Goal: Task Accomplishment & Management: Use online tool/utility

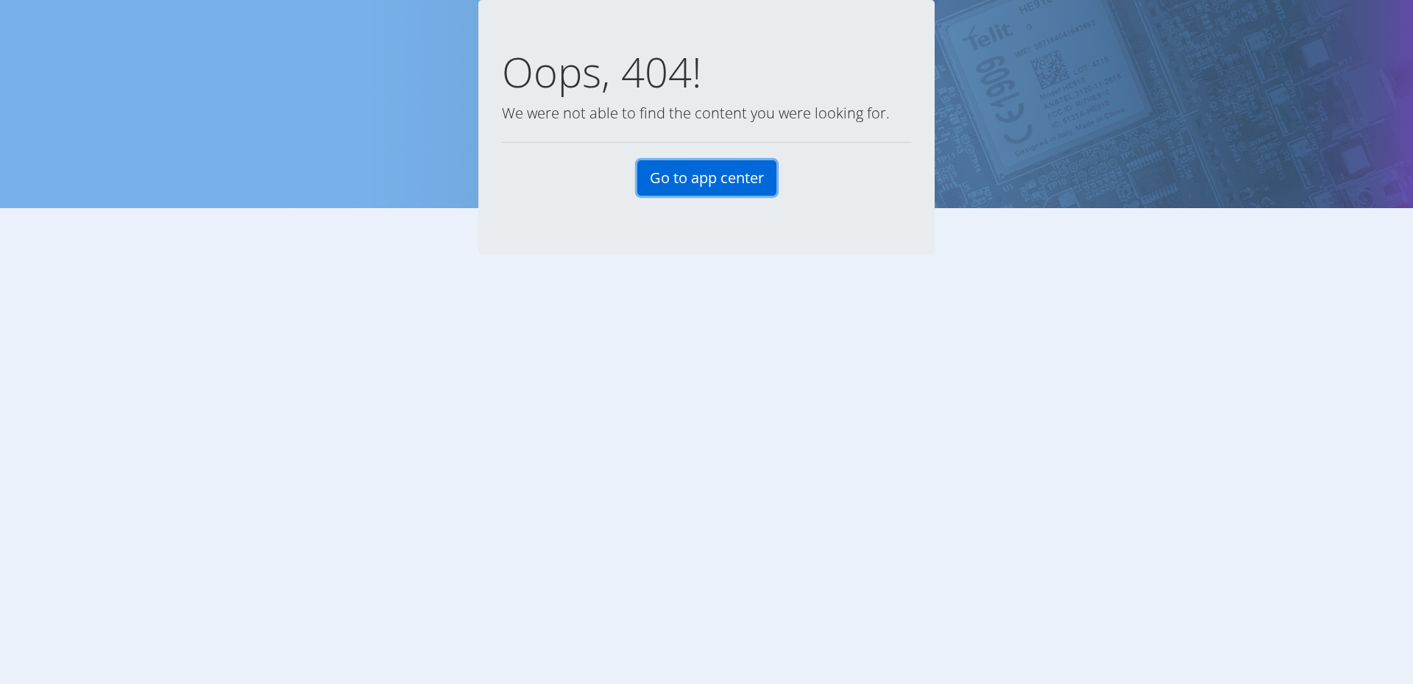
click at [718, 168] on link "Go to app center" at bounding box center [706, 177] width 139 height 35
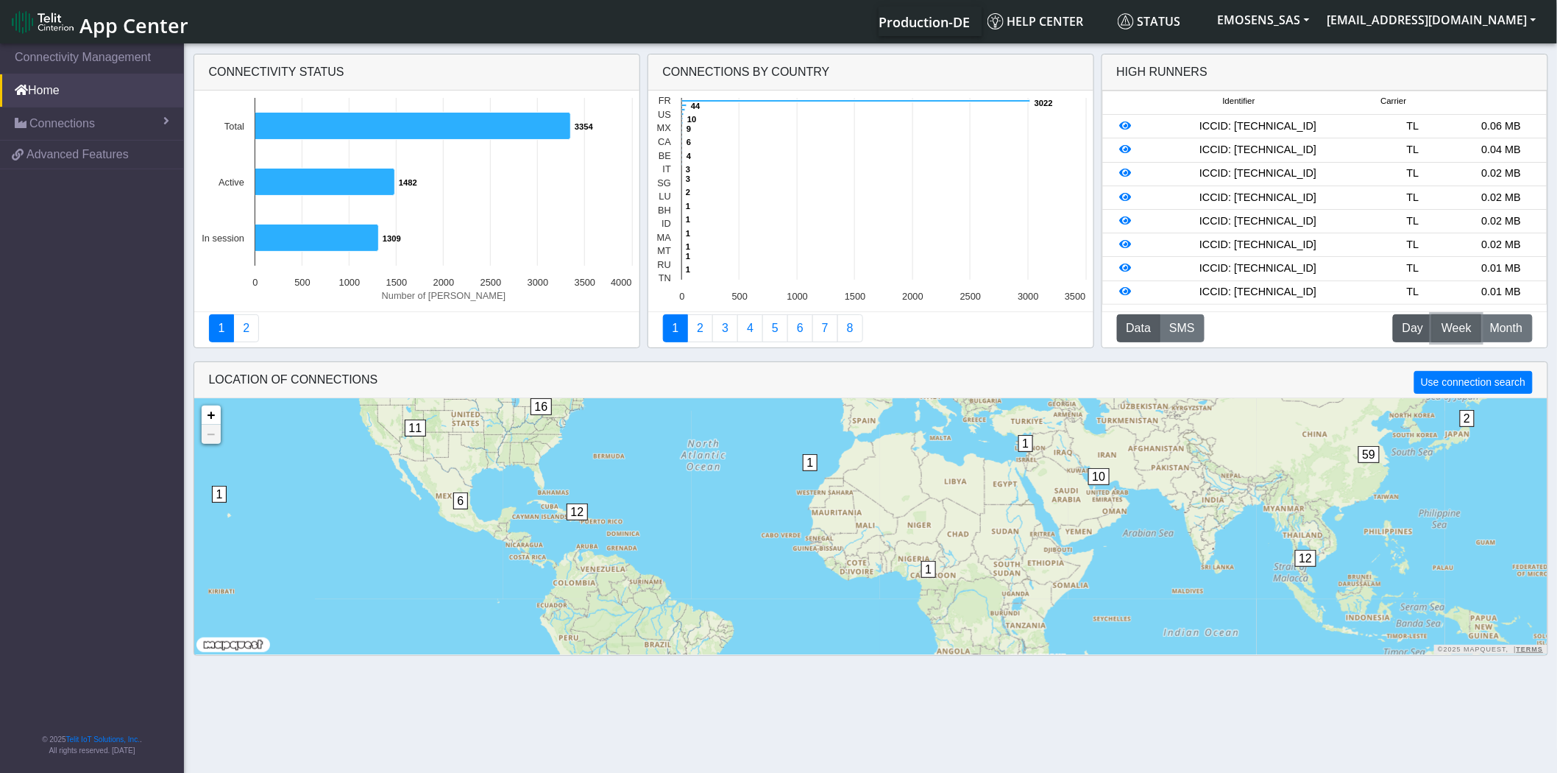
click at [1458, 327] on span "Week" at bounding box center [1456, 328] width 30 height 18
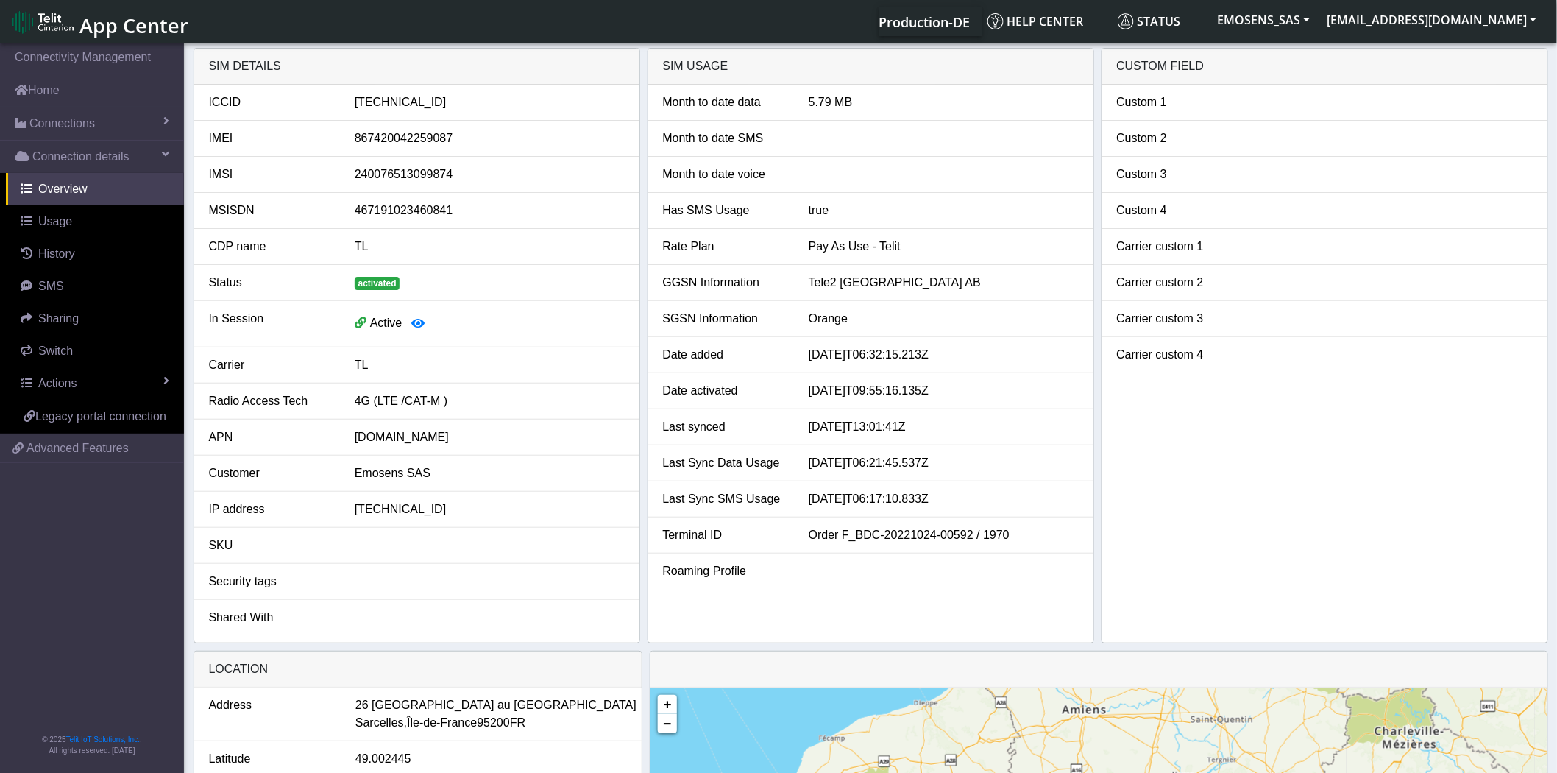
click at [422, 99] on div "89462008022006569349" at bounding box center [490, 102] width 292 height 18
copy div "89462008022006569349"
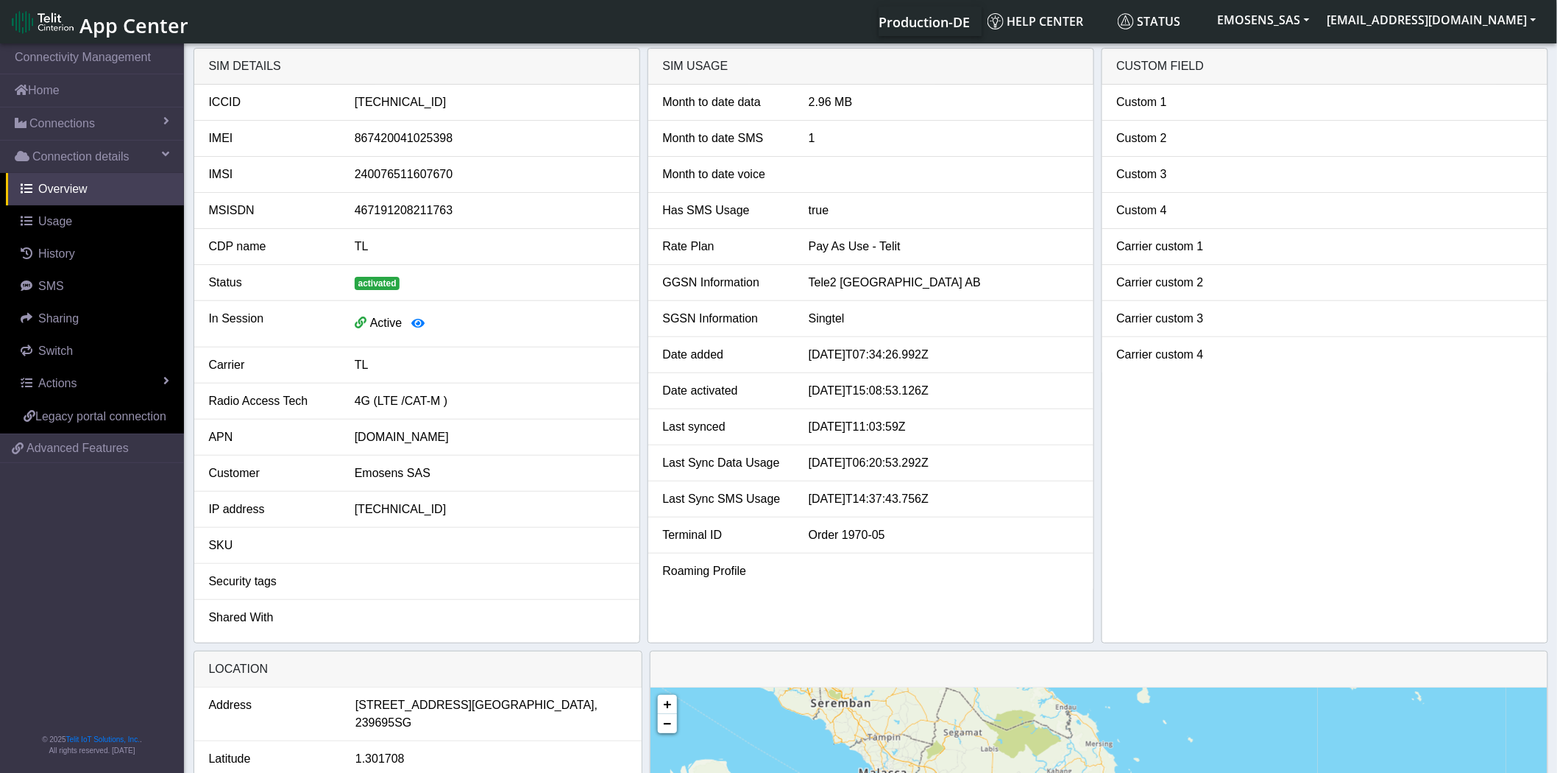
click at [440, 105] on div "[TECHNICAL_ID]" at bounding box center [490, 102] width 292 height 18
click at [440, 105] on div "89462008012008519145" at bounding box center [490, 102] width 292 height 18
copy div "89462008012008519145"
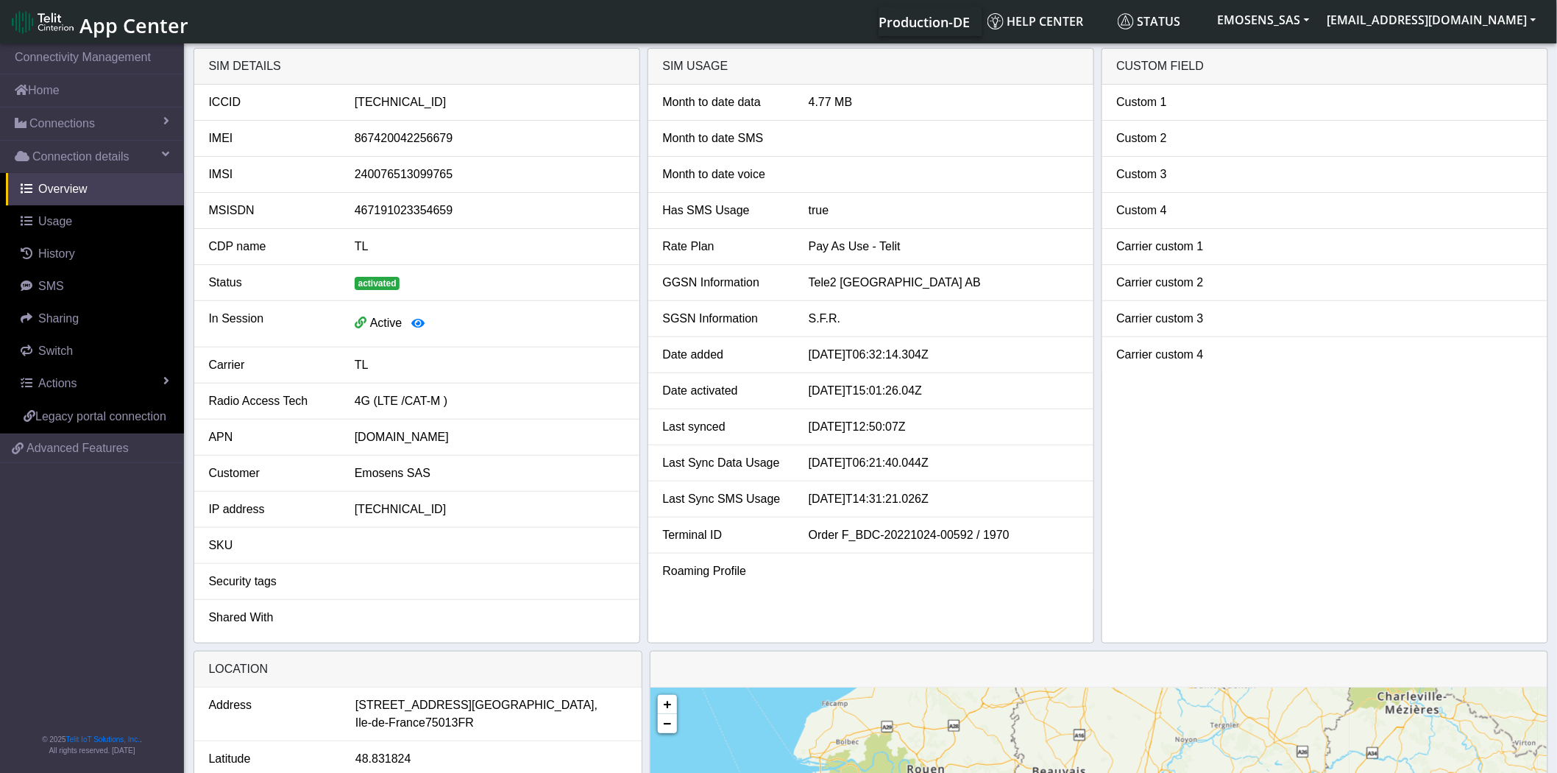
click at [418, 107] on div "[TECHNICAL_ID]" at bounding box center [490, 102] width 292 height 18
click at [418, 107] on div "89462008022006568259" at bounding box center [490, 102] width 292 height 18
copy div "89462008022006568259"
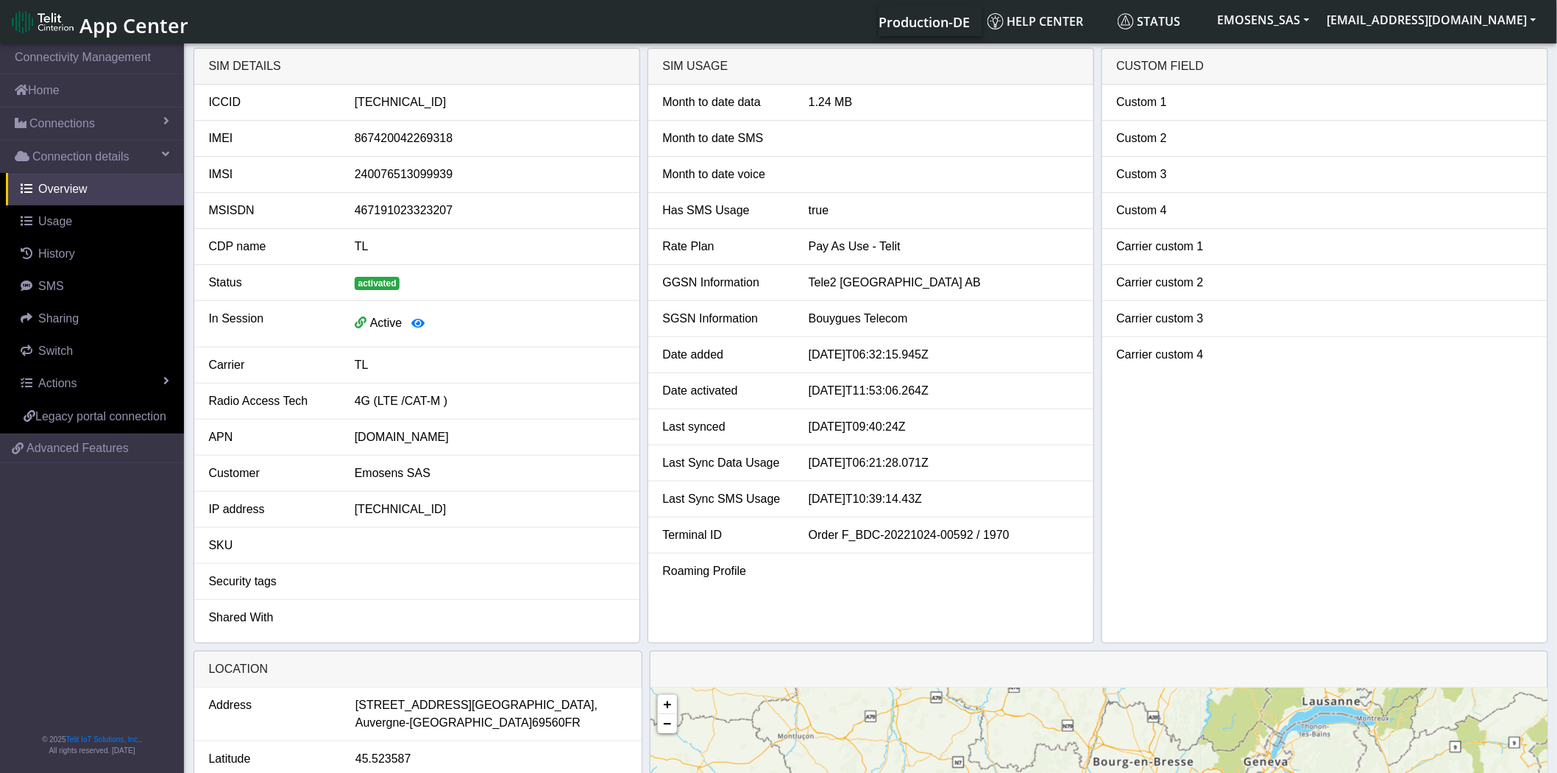
click at [423, 103] on div "89462008022006569992" at bounding box center [490, 102] width 292 height 18
copy div "89462008022006569992"
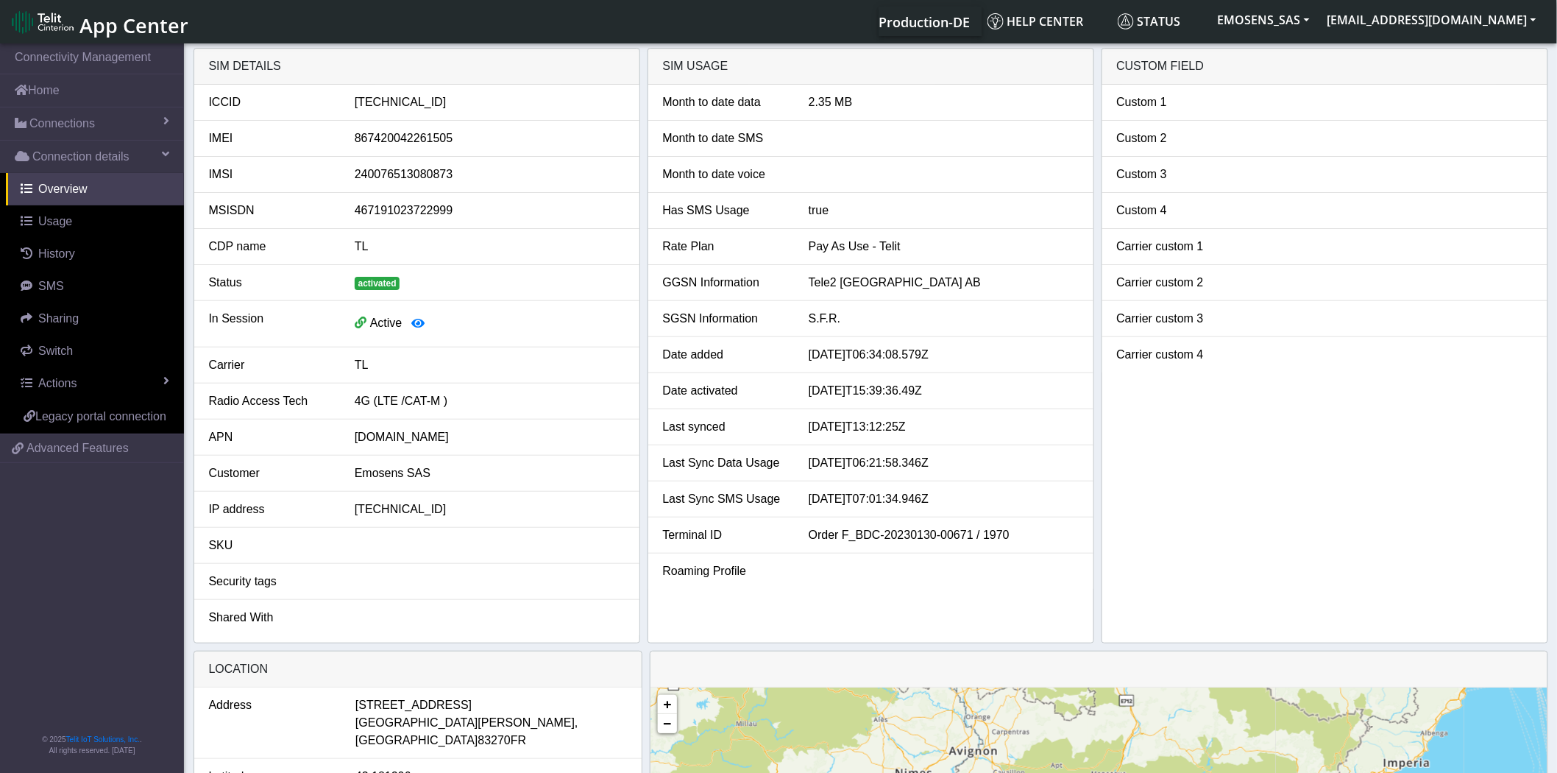
click at [417, 105] on div "[TECHNICAL_ID]" at bounding box center [490, 102] width 292 height 18
copy div "89462008022006379335"
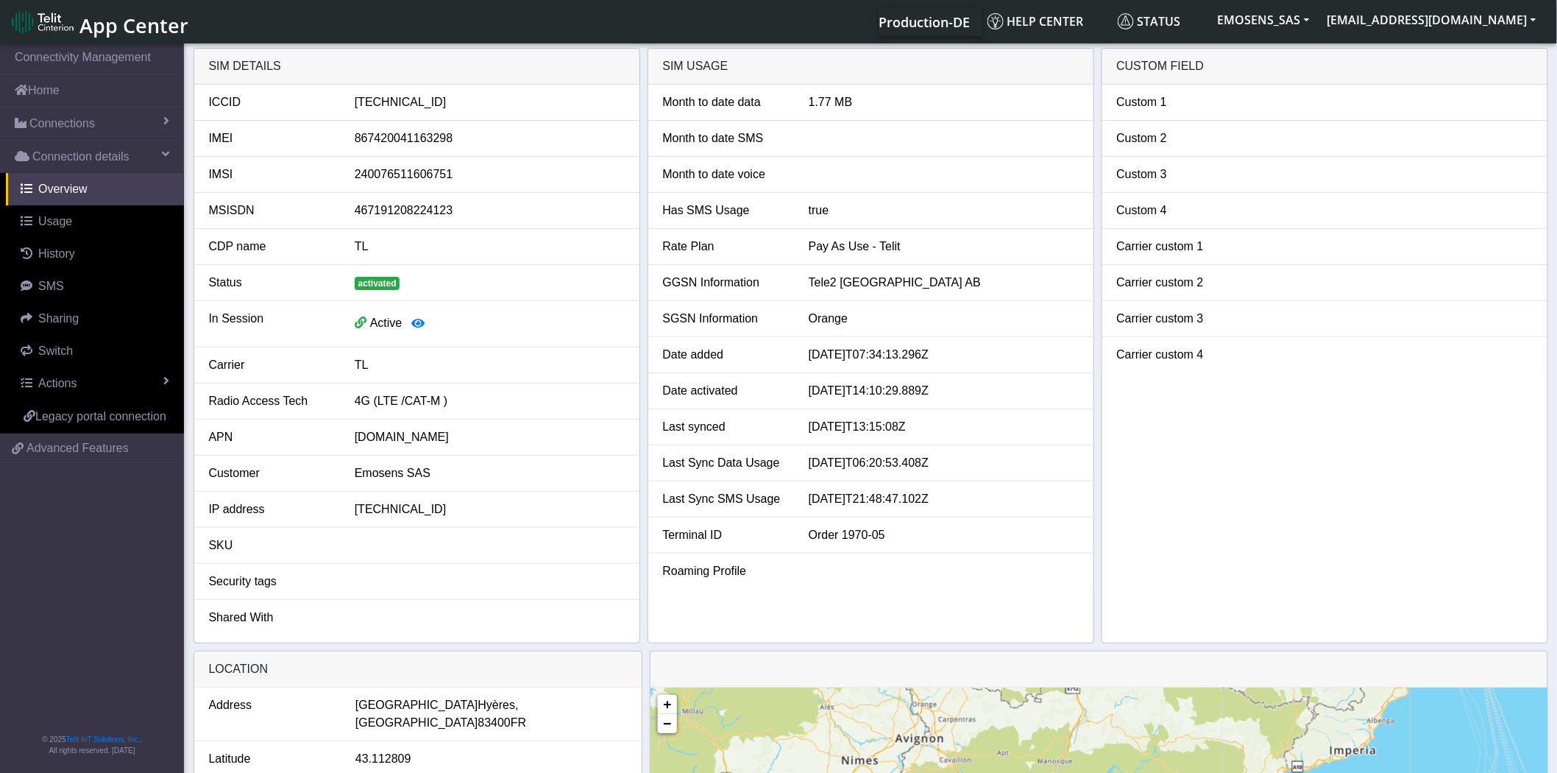
click at [444, 104] on div "89462008012008509955" at bounding box center [490, 102] width 292 height 18
copy div "89462008012008509955"
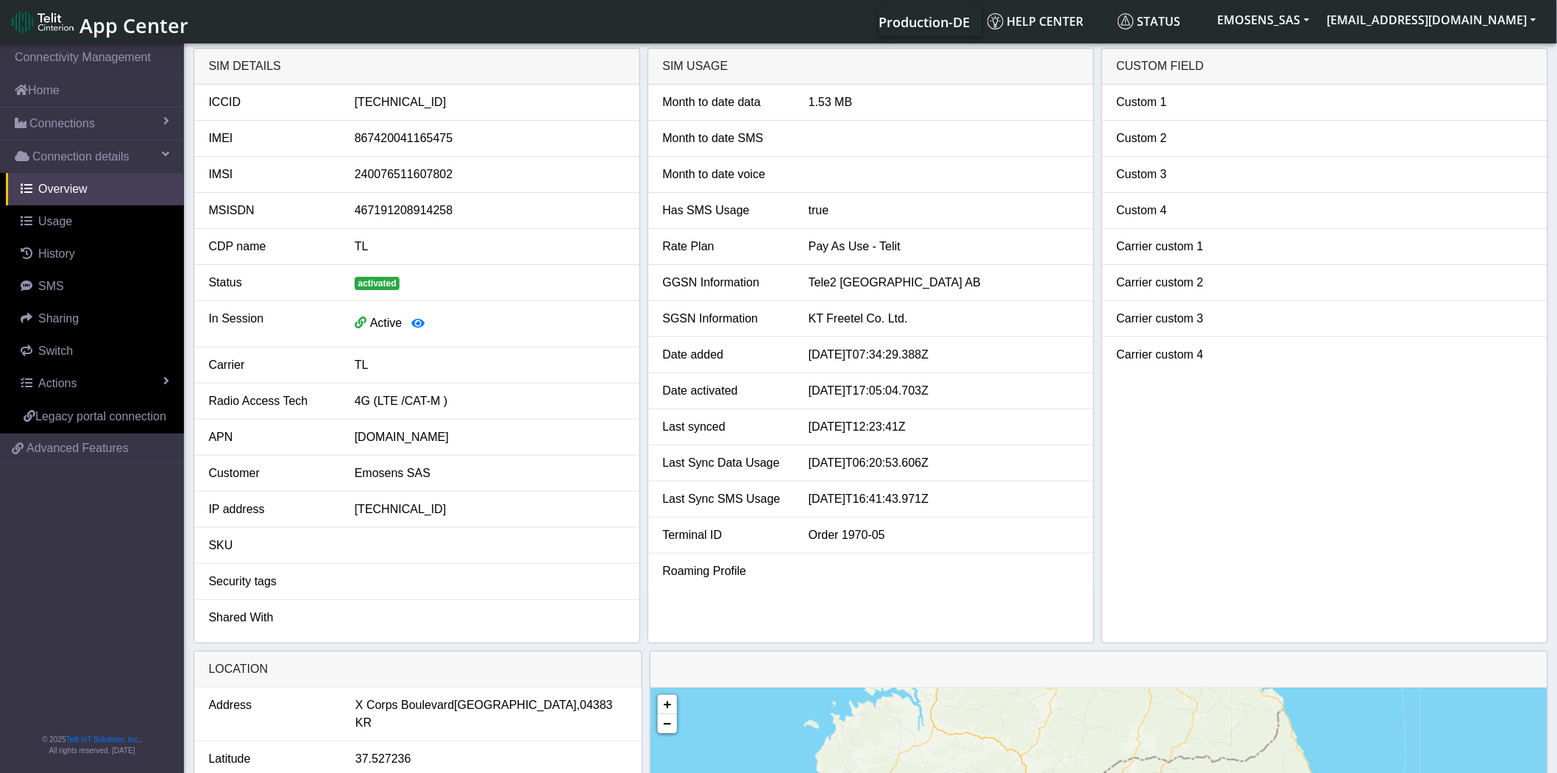
click at [427, 103] on div "[TECHNICAL_ID]" at bounding box center [490, 102] width 292 height 18
click at [427, 103] on div "89462008012008520465" at bounding box center [490, 102] width 292 height 18
copy div "89462008012008520465"
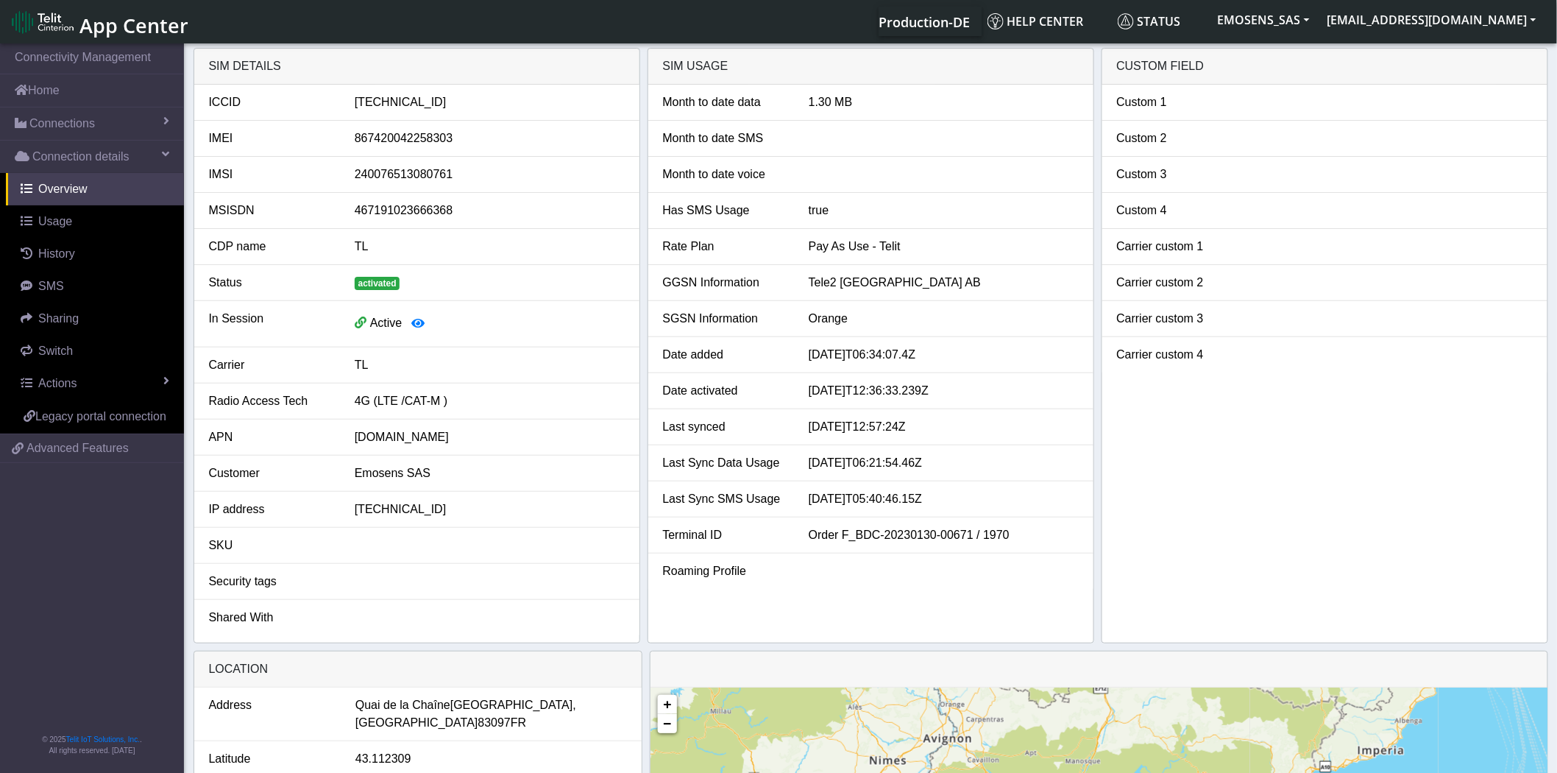
click at [420, 104] on div "[TECHNICAL_ID]" at bounding box center [490, 102] width 292 height 18
copy div "[TECHNICAL_ID]"
